Goal: Task Accomplishment & Management: Use online tool/utility

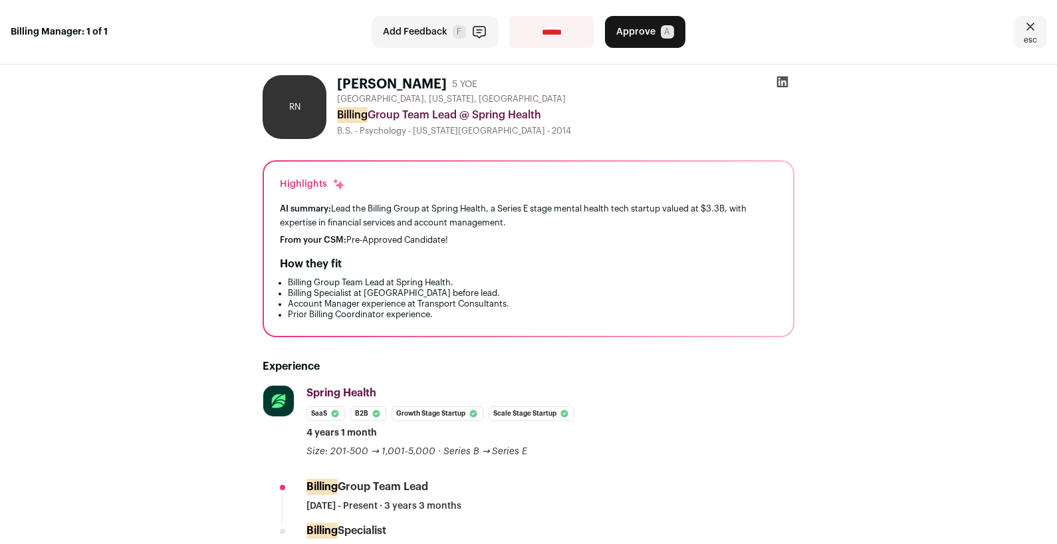
click at [1027, 25] on icon "Close" at bounding box center [1031, 26] width 8 height 7
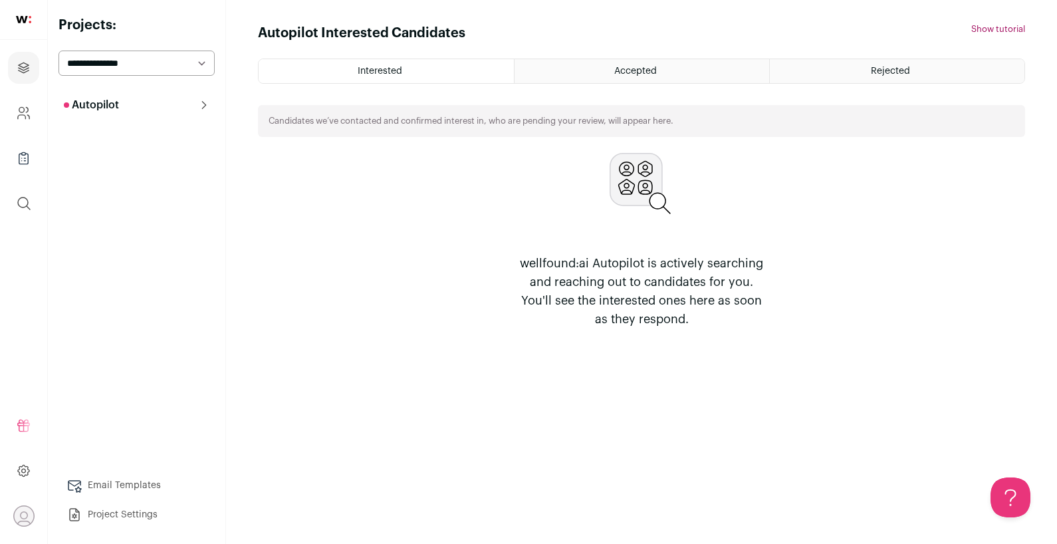
click at [201, 98] on button "Autopilot" at bounding box center [137, 105] width 156 height 27
click at [186, 156] on link "Pre-contact 1" at bounding box center [137, 161] width 156 height 27
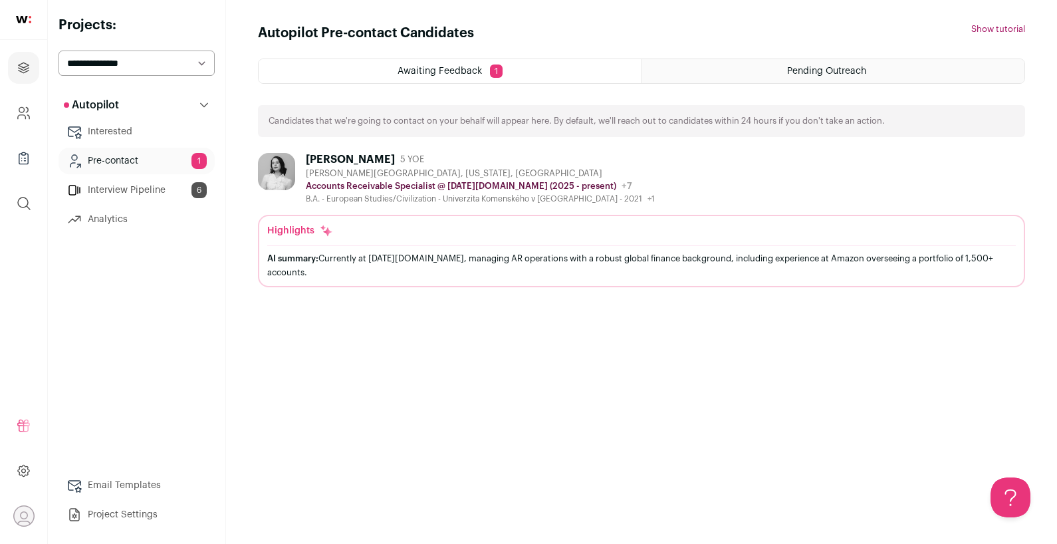
click at [314, 156] on div "[PERSON_NAME]" at bounding box center [350, 159] width 89 height 13
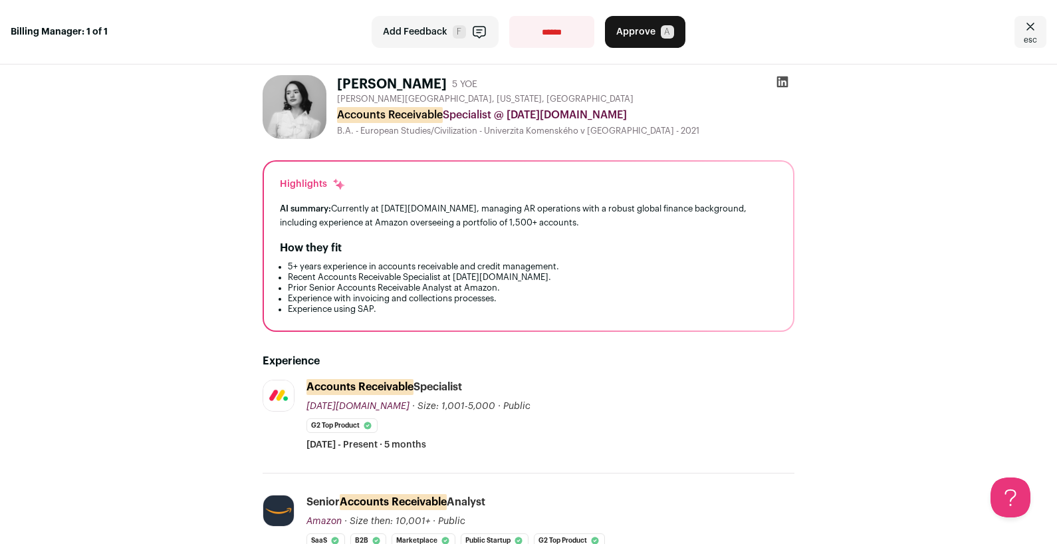
click at [296, 111] on img at bounding box center [295, 107] width 64 height 64
click at [296, 116] on img at bounding box center [295, 107] width 64 height 64
click at [776, 84] on icon at bounding box center [782, 81] width 13 height 13
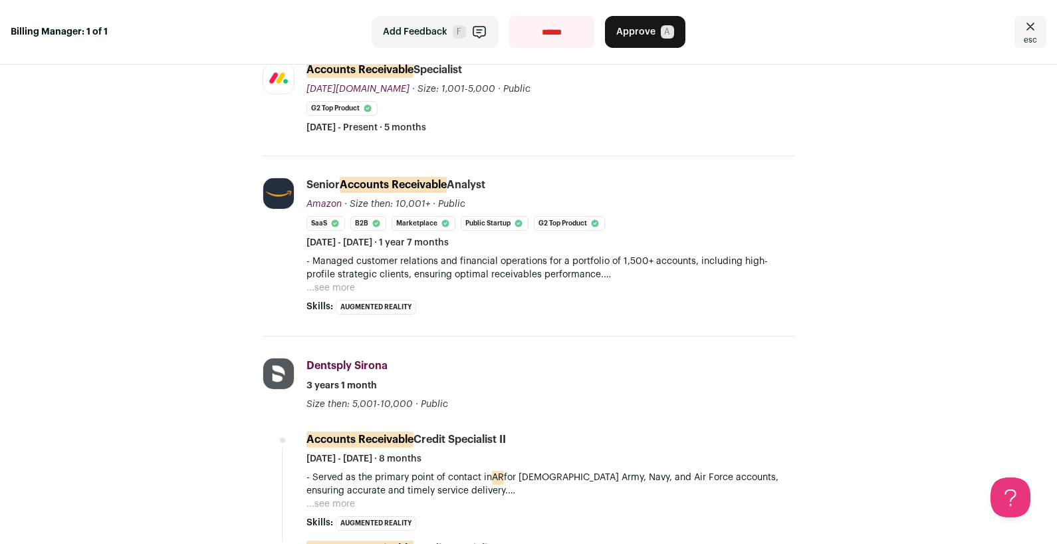
scroll to position [430, 0]
